Goal: Information Seeking & Learning: Get advice/opinions

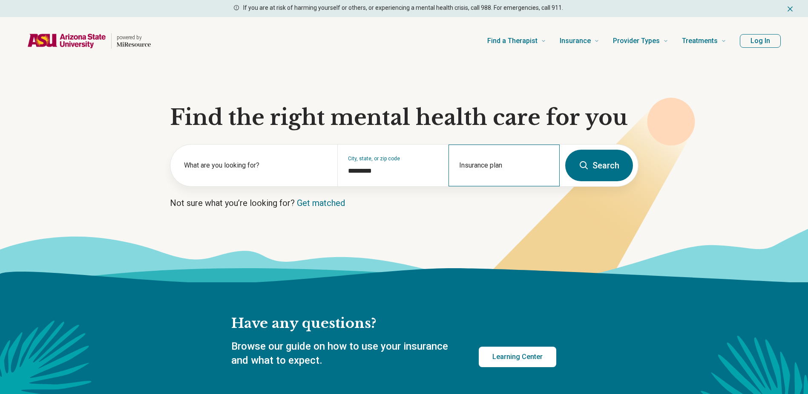
click at [501, 164] on div "Insurance plan" at bounding box center [504, 165] width 111 height 42
type input "********"
click at [485, 201] on div "Ambetter" at bounding box center [475, 201] width 52 height 17
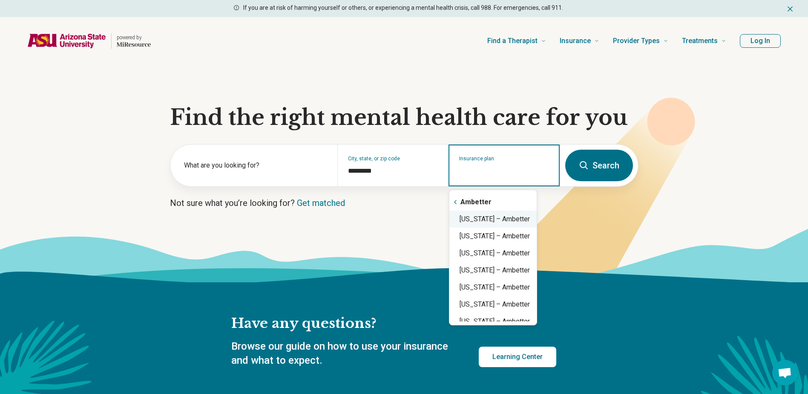
click at [508, 225] on div "Arizona – Ambetter" at bounding box center [492, 218] width 87 height 17
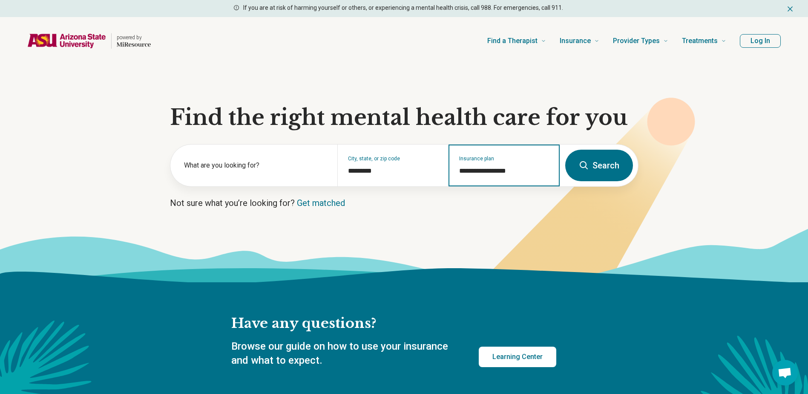
type input "**********"
click at [617, 161] on button "Search" at bounding box center [599, 166] width 68 height 32
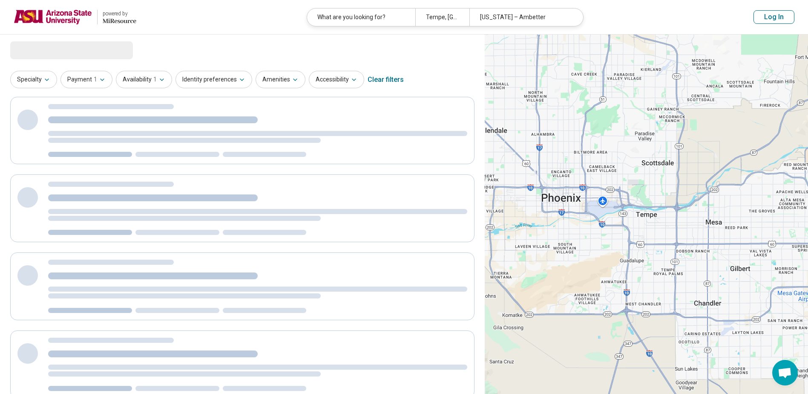
select select "***"
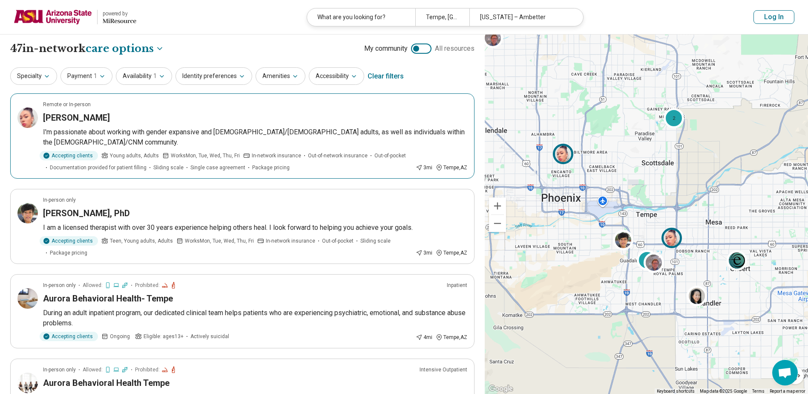
click at [202, 118] on div "[PERSON_NAME]" at bounding box center [255, 118] width 424 height 12
click at [29, 74] on button "Specialty" at bounding box center [33, 75] width 47 height 17
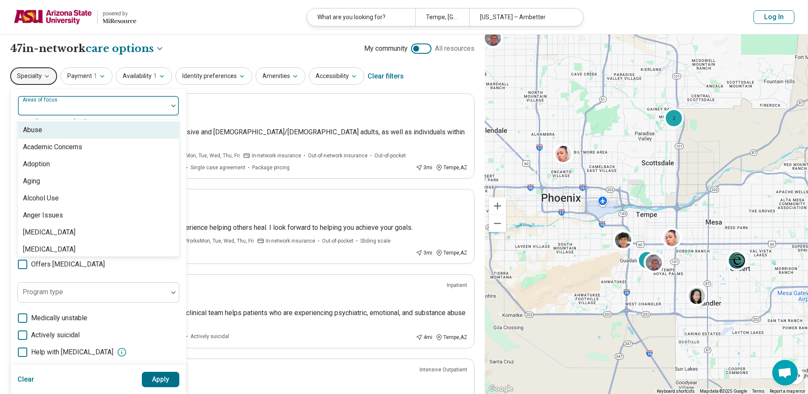
click at [56, 105] on div "Areas of focus" at bounding box center [98, 105] width 162 height 20
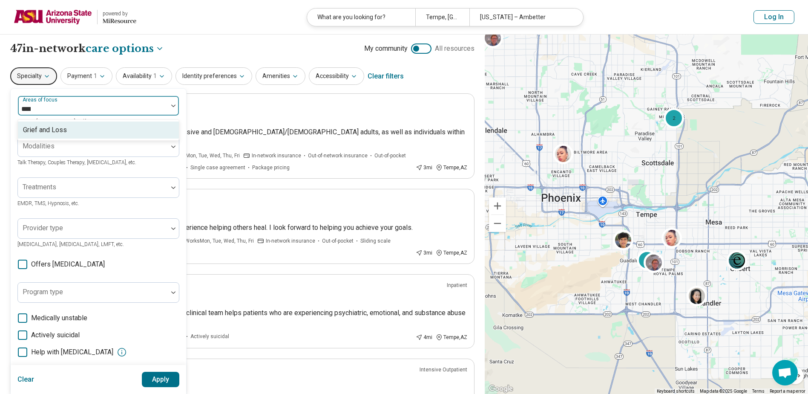
type input "*****"
click at [78, 129] on div "Grief and Loss" at bounding box center [98, 129] width 161 height 17
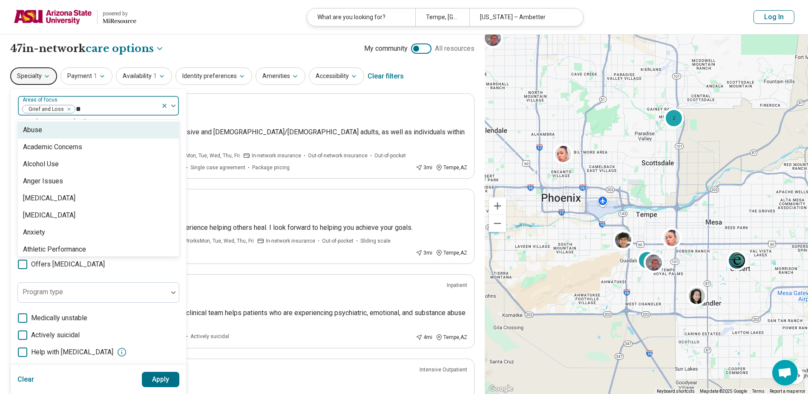
type input "***"
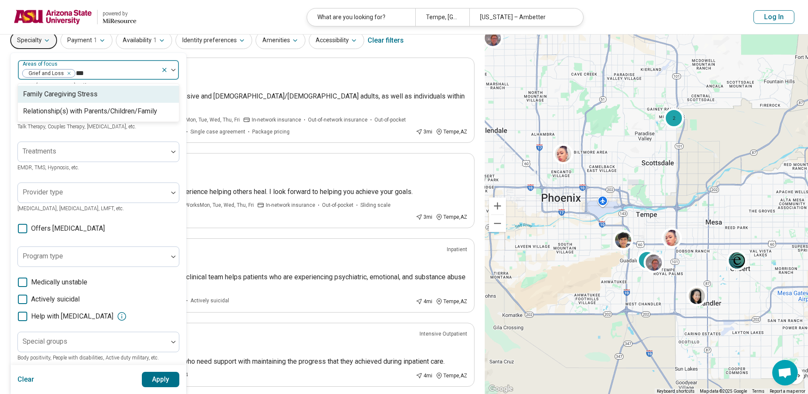
scroll to position [85, 0]
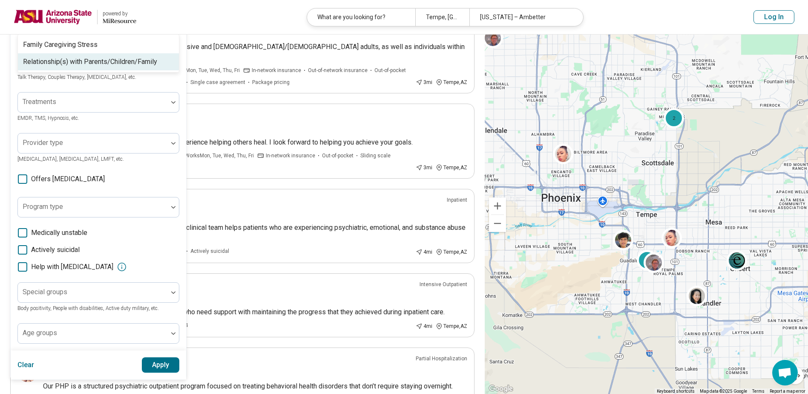
click at [81, 59] on div "Relationship(s) with Parents/Children/Family" at bounding box center [90, 62] width 134 height 10
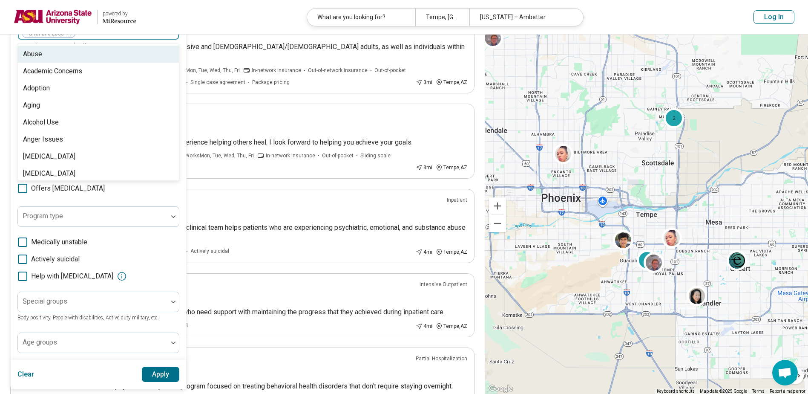
click at [164, 375] on button "Apply" at bounding box center [161, 373] width 38 height 15
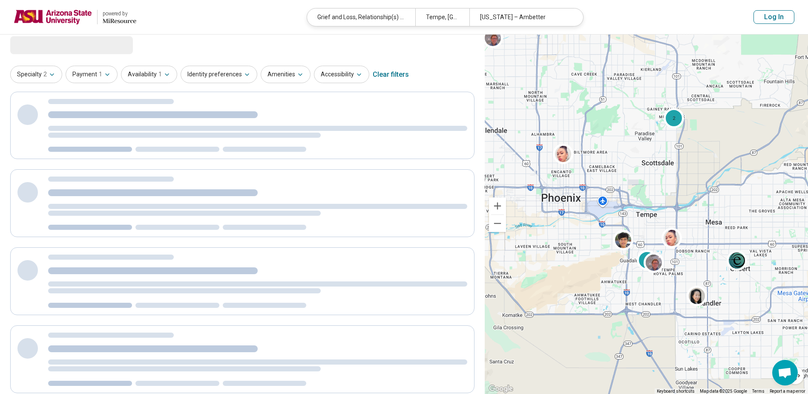
scroll to position [0, 0]
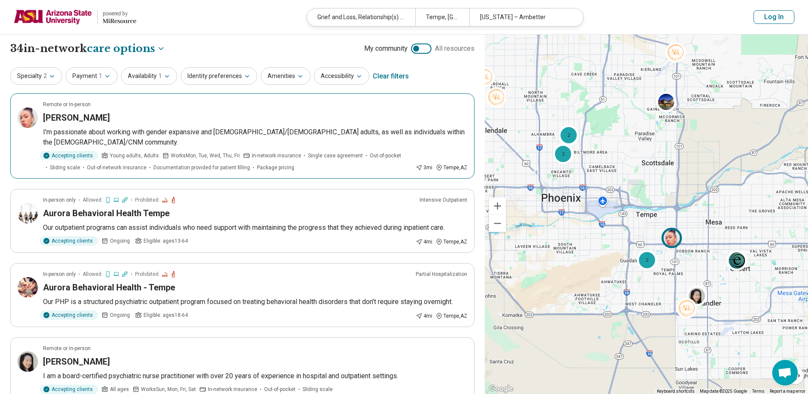
click at [146, 127] on p "I'm passionate about working with gender expansive and [DEMOGRAPHIC_DATA]/[DEMO…" at bounding box center [255, 137] width 424 height 20
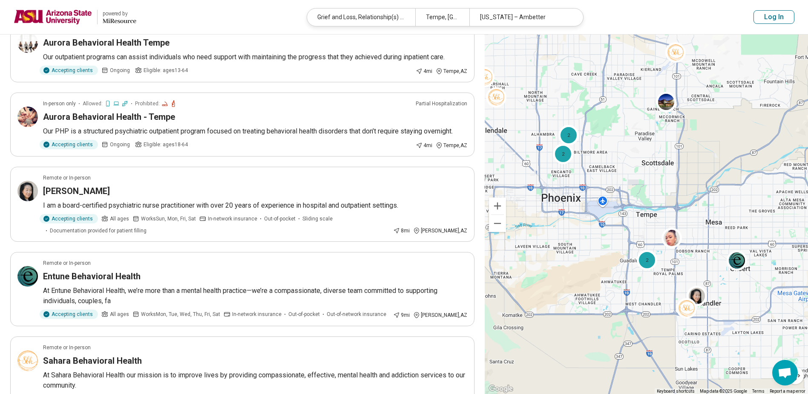
scroll to position [298, 0]
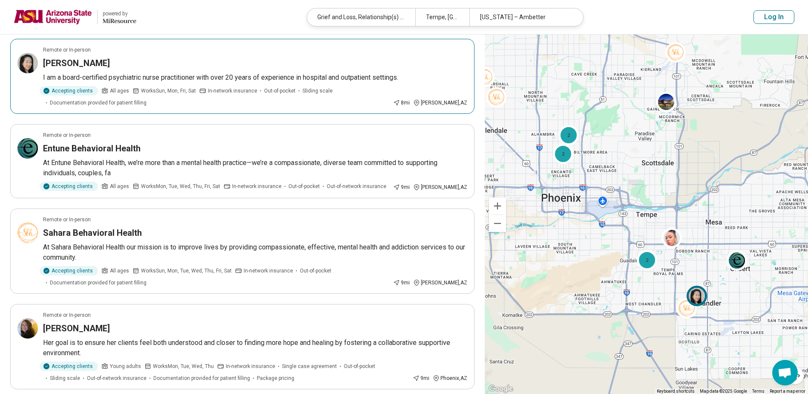
click at [148, 52] on div "Remote or In-person" at bounding box center [255, 50] width 424 height 8
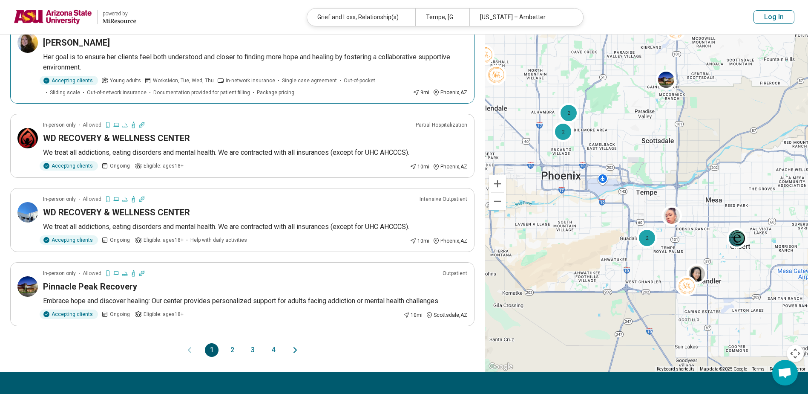
scroll to position [596, 0]
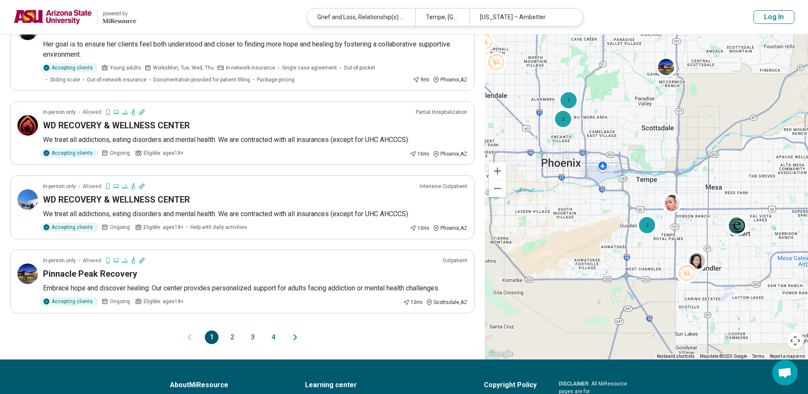
click at [230, 335] on button "2" at bounding box center [232, 337] width 14 height 14
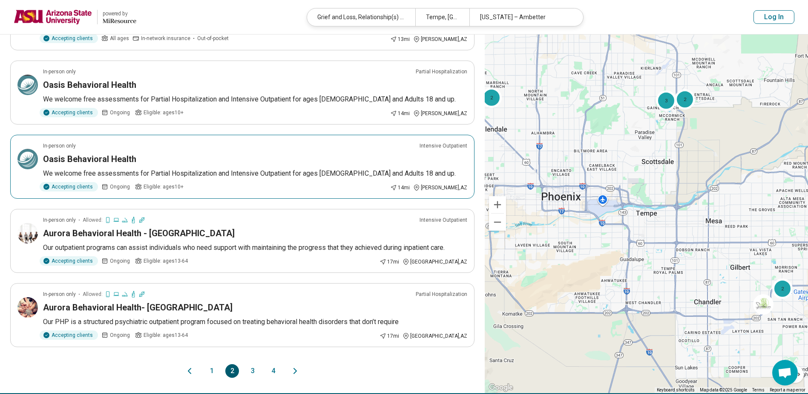
scroll to position [511, 0]
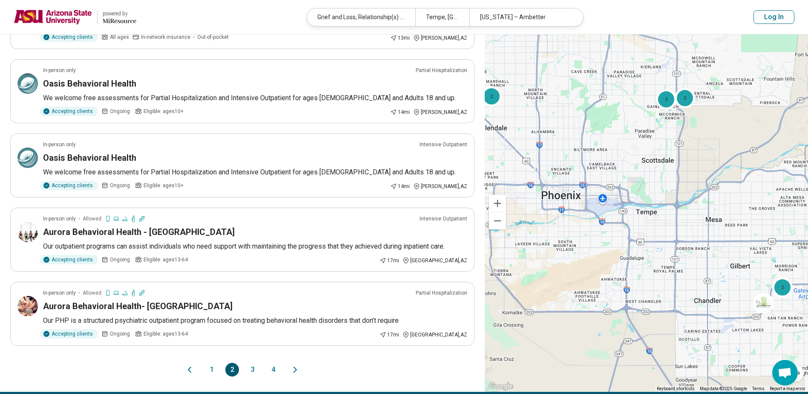
click at [210, 367] on button "1" at bounding box center [212, 370] width 14 height 14
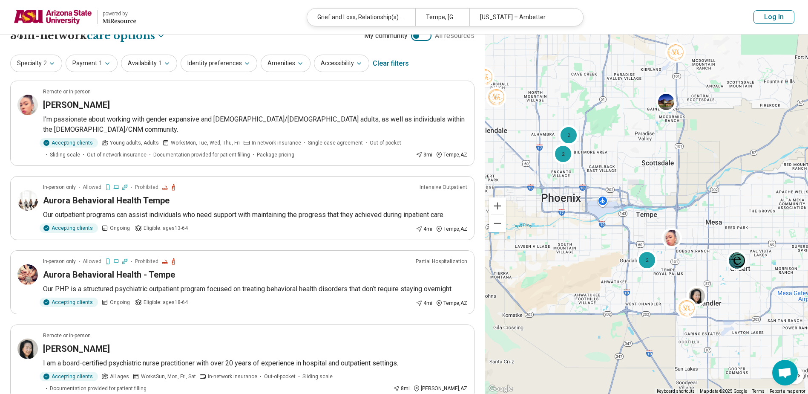
scroll to position [0, 0]
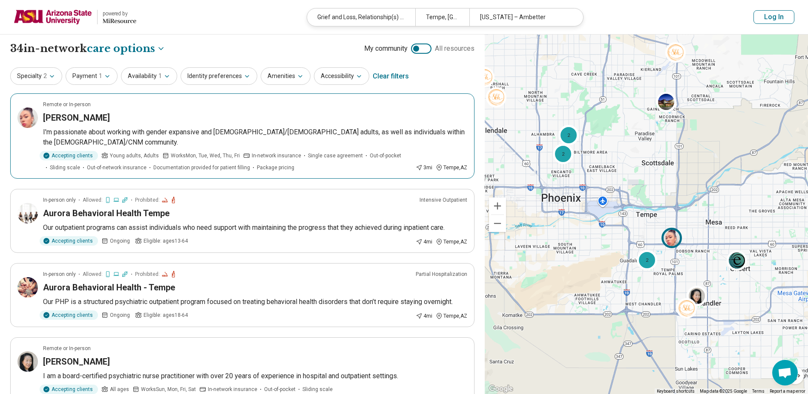
click at [163, 124] on article "Remote or In-person Crista Jackson I'm passionate about working with gender exp…" at bounding box center [242, 135] width 464 height 85
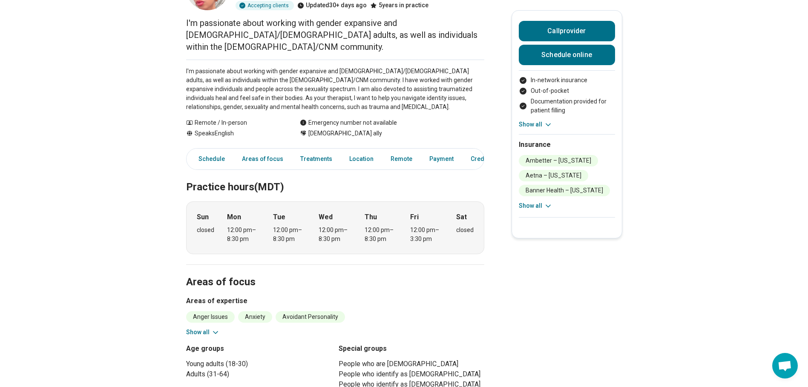
scroll to position [85, 0]
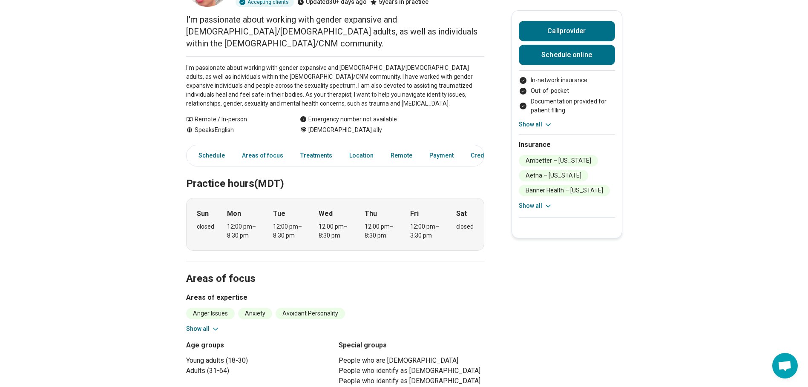
click at [215, 325] on icon at bounding box center [215, 329] width 9 height 9
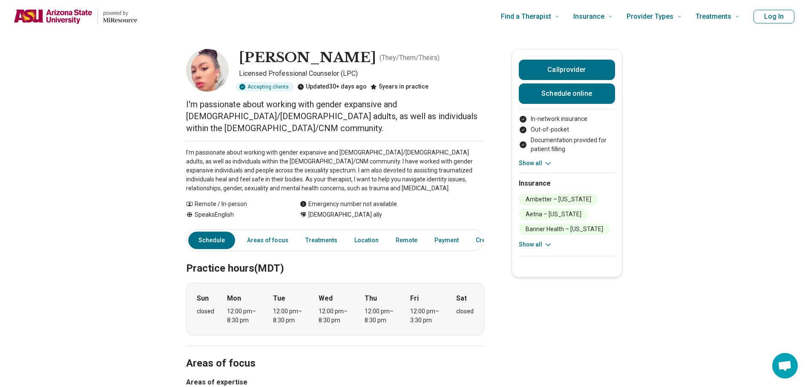
scroll to position [0, 0]
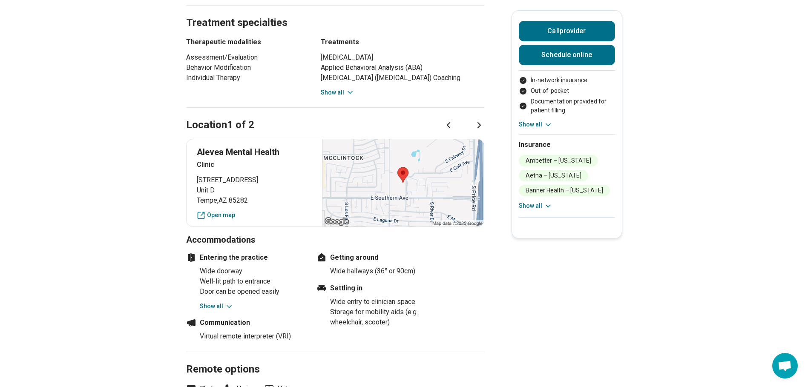
scroll to position [554, 0]
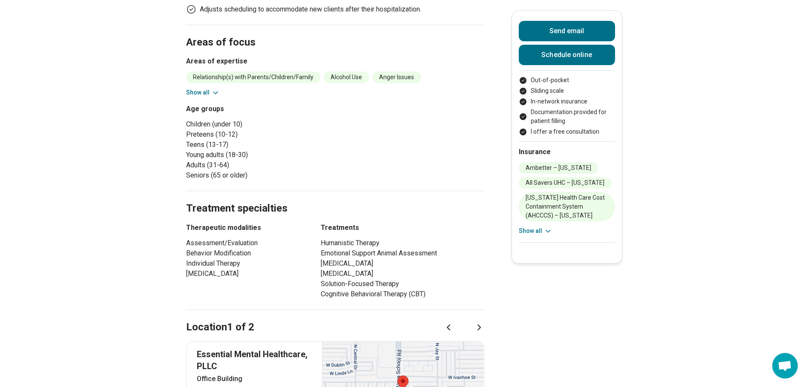
scroll to position [256, 0]
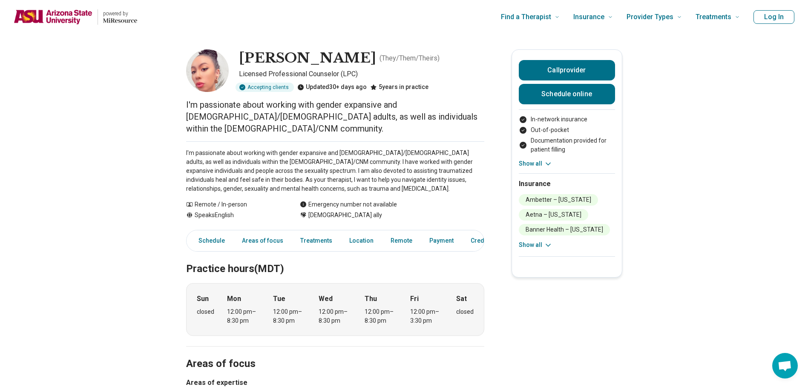
click at [253, 27] on div "Find a Therapist Mental Health Conditions ADHD Anxiety Anorexia Autism Bipolar …" at bounding box center [445, 17] width 589 height 34
click at [57, 20] on img "Home page" at bounding box center [53, 16] width 79 height 15
